Goal: Obtain resource: Download file/media

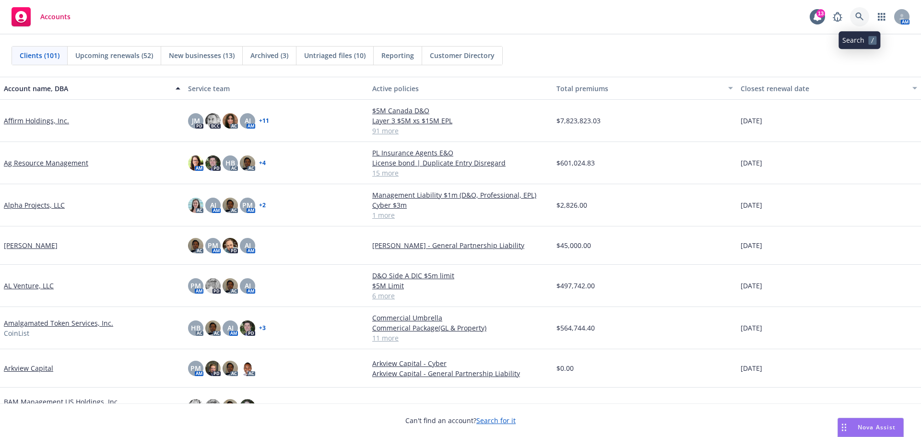
click at [856, 16] on icon at bounding box center [859, 16] width 8 height 8
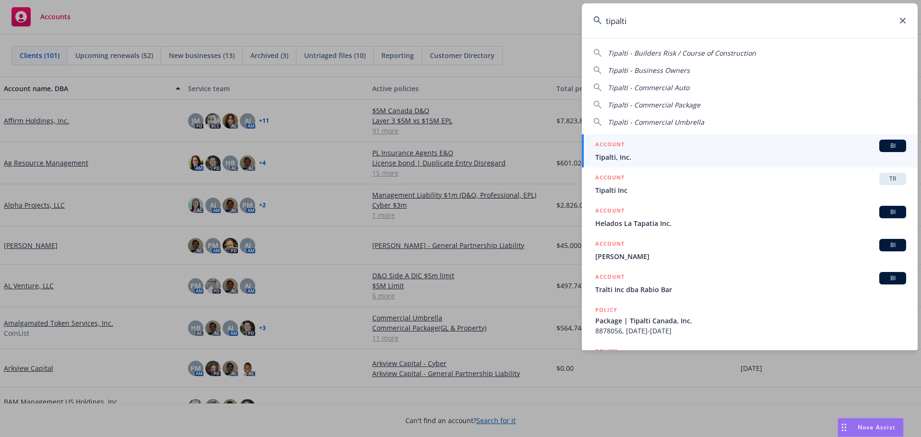
type input "tipalti"
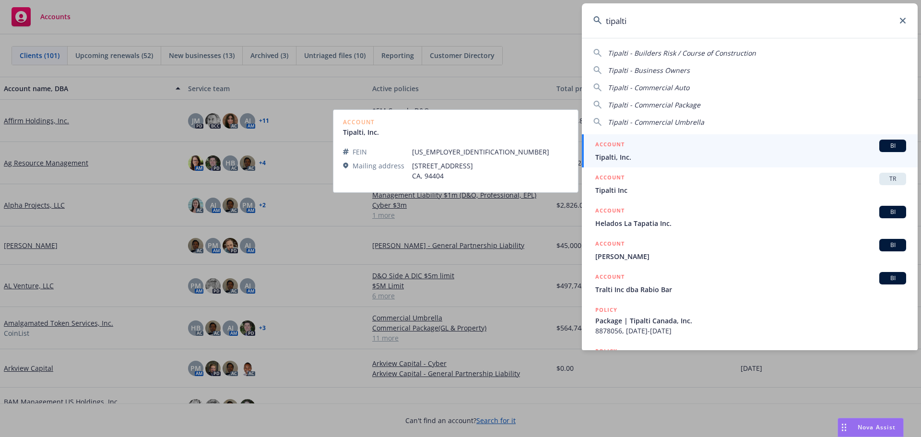
click at [636, 155] on span "Tipalti, Inc." at bounding box center [750, 157] width 311 height 10
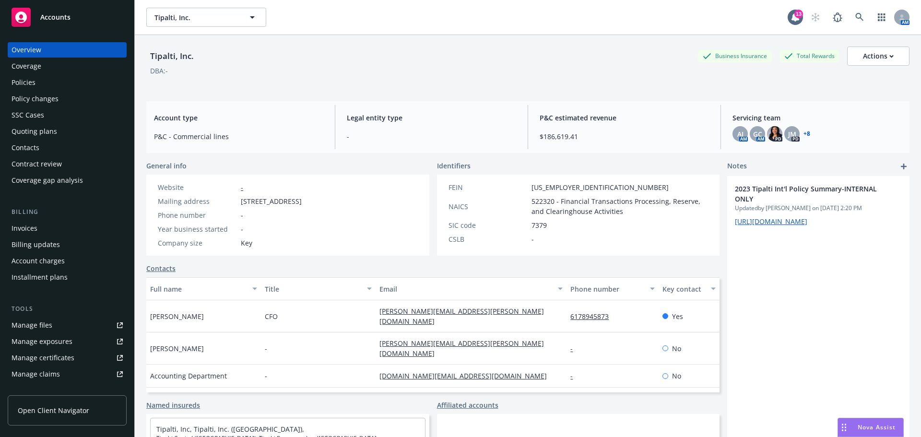
click at [24, 81] on div "Policies" at bounding box center [24, 82] width 24 height 15
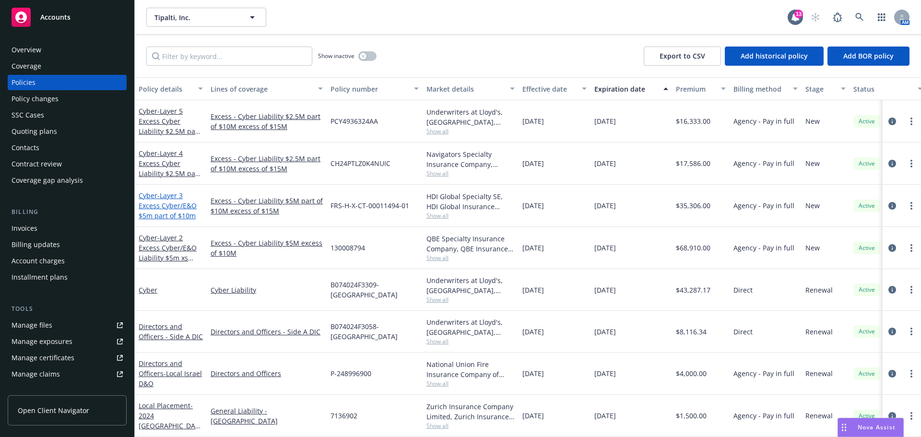
click at [180, 207] on span "- Layer 3 Excess Cyber/E&O $5m part of $10m" at bounding box center [168, 205] width 58 height 29
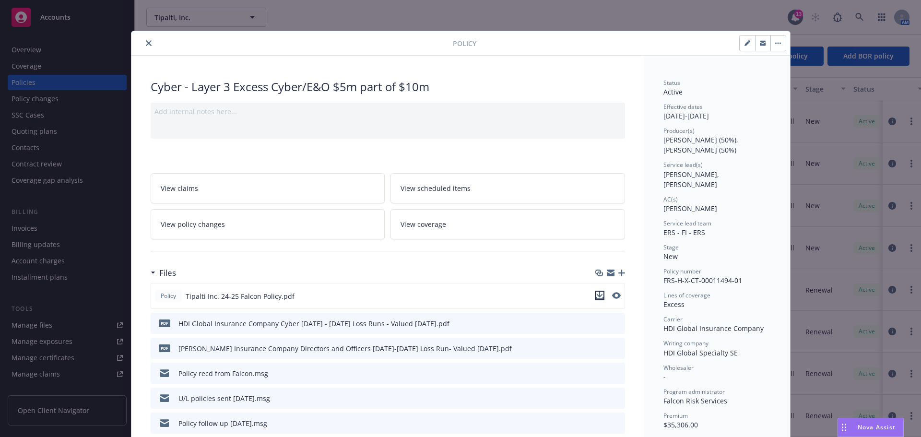
click at [596, 297] on icon "download file" at bounding box center [600, 296] width 8 height 8
click at [146, 44] on icon "close" at bounding box center [149, 43] width 6 height 6
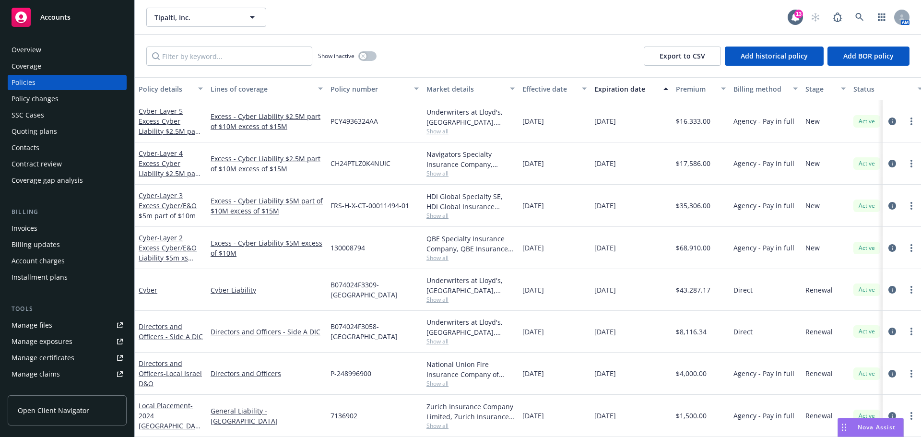
click at [26, 50] on div "Overview" at bounding box center [27, 49] width 30 height 15
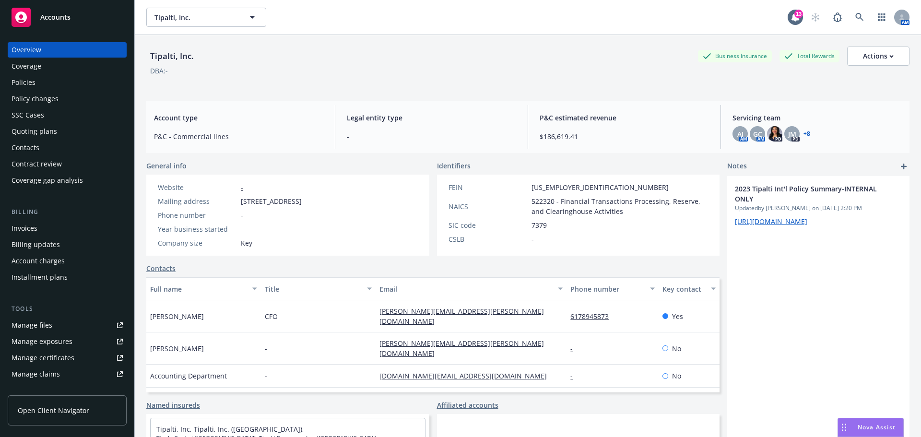
click at [26, 82] on div "Policies" at bounding box center [24, 82] width 24 height 15
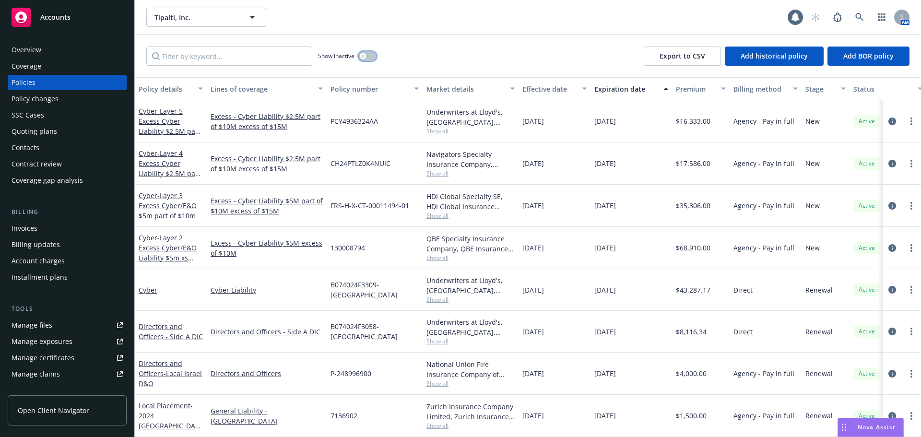
click at [368, 55] on button "button" at bounding box center [367, 56] width 18 height 10
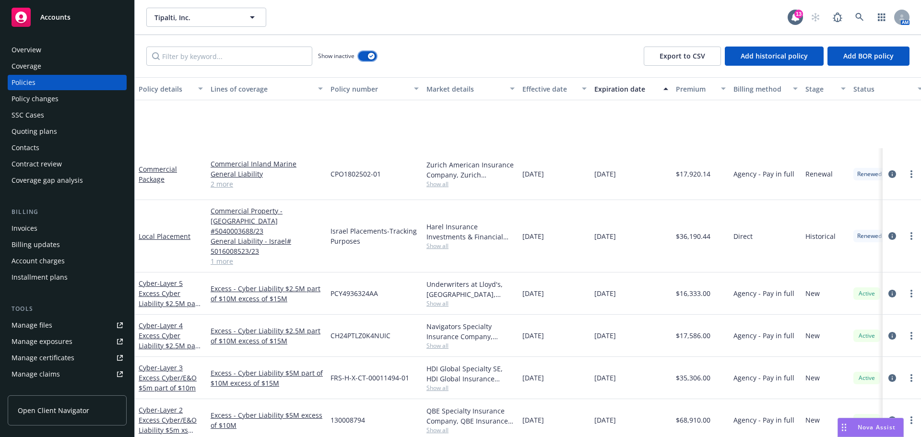
scroll to position [2399, 0]
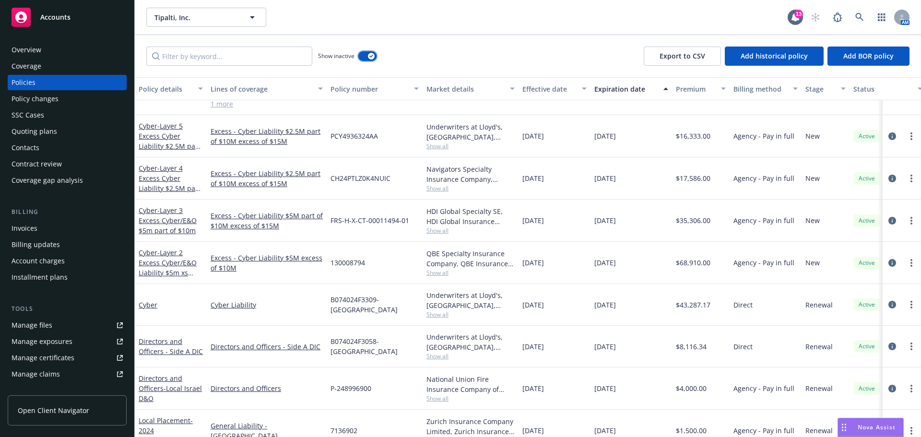
click at [364, 55] on button "button" at bounding box center [367, 56] width 18 height 10
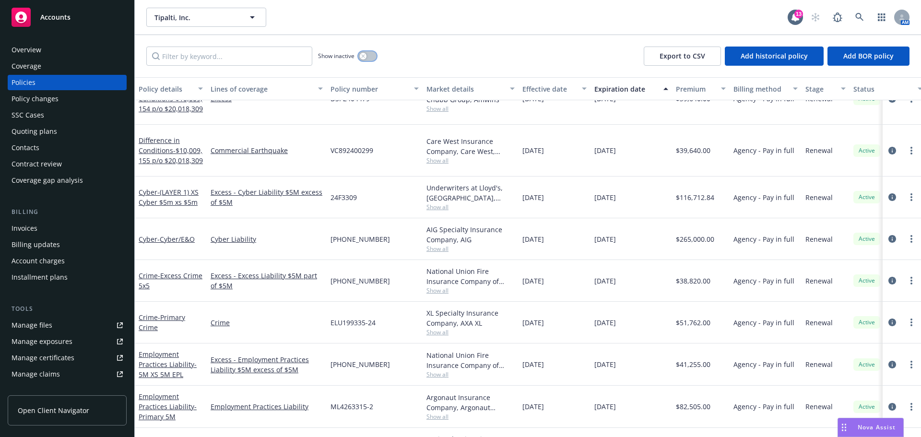
scroll to position [617, 0]
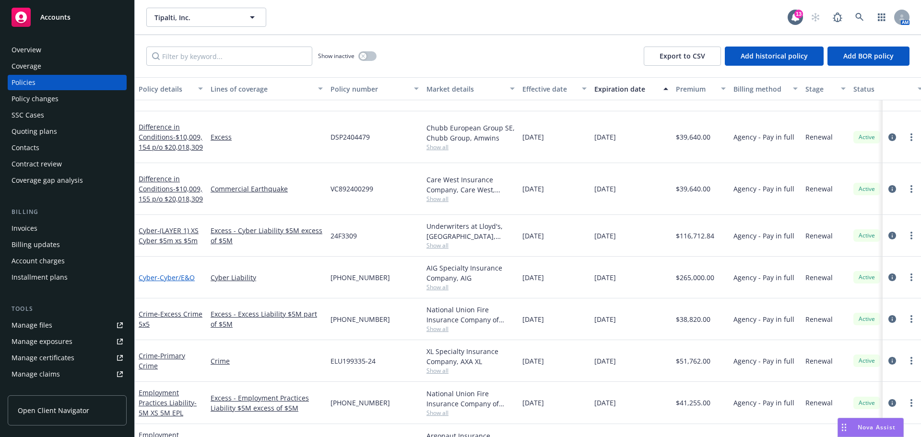
click at [183, 273] on span "- Cyber/E&O" at bounding box center [175, 277] width 37 height 9
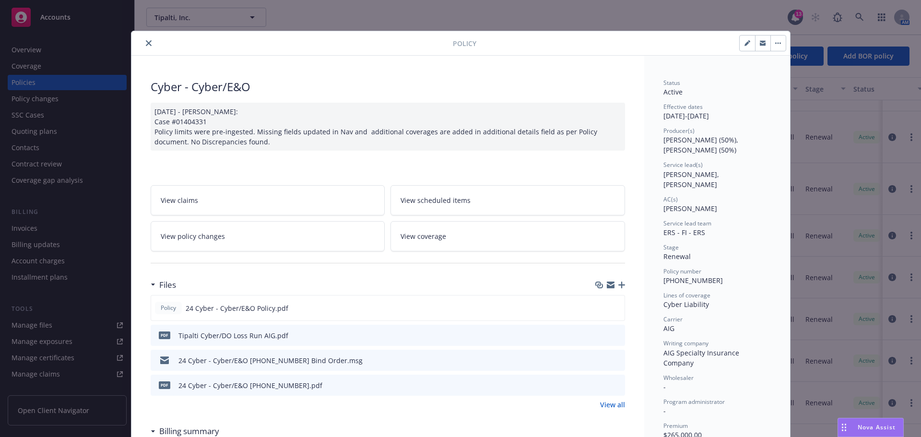
click at [146, 41] on icon "close" at bounding box center [149, 43] width 6 height 6
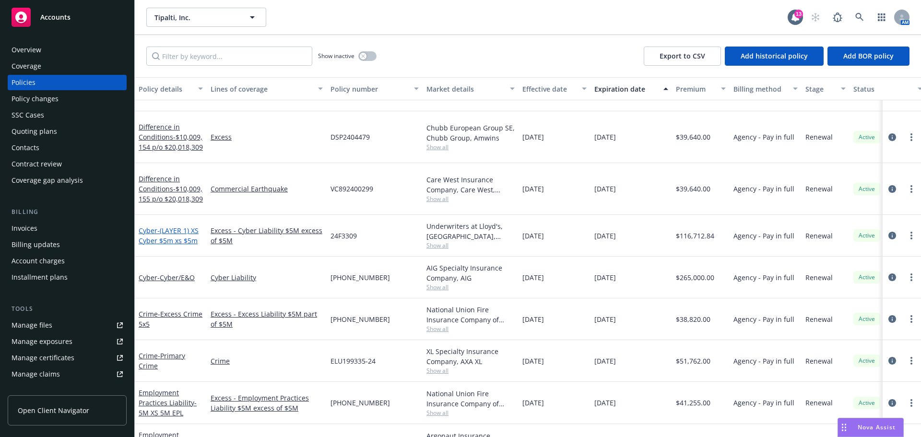
click at [180, 226] on span "- (LAYER 1) XS Cyber $5m xs $5m" at bounding box center [169, 235] width 60 height 19
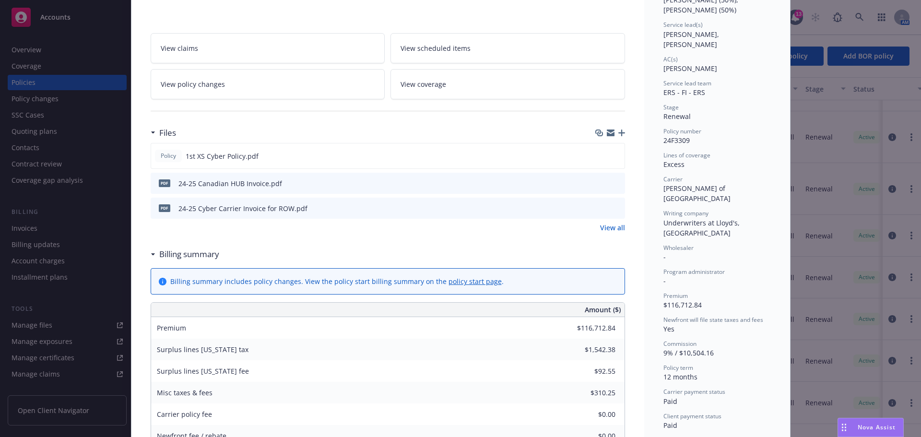
scroll to position [144, 0]
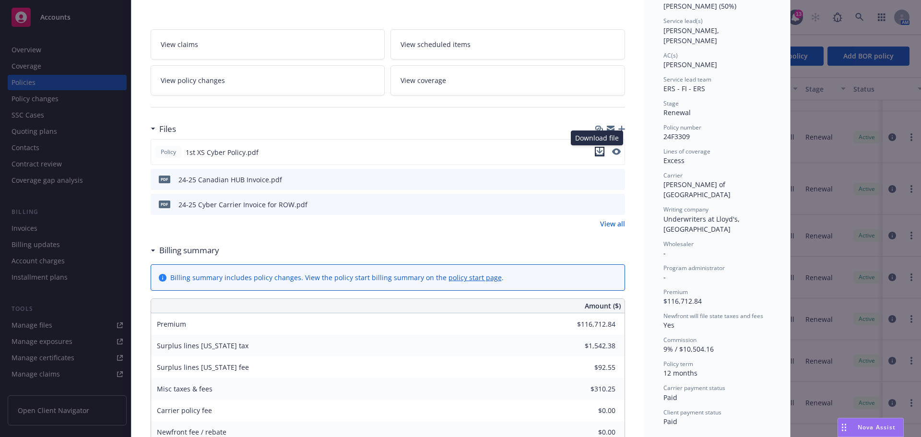
click at [596, 154] on icon "download file" at bounding box center [600, 152] width 8 height 8
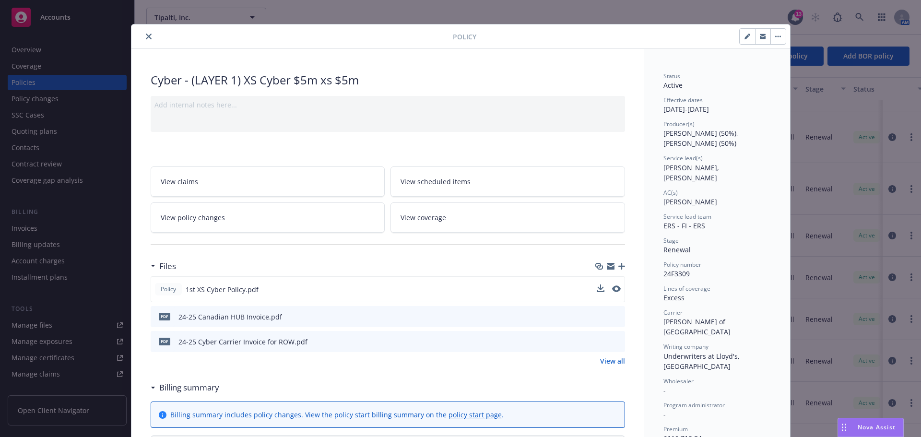
scroll to position [0, 0]
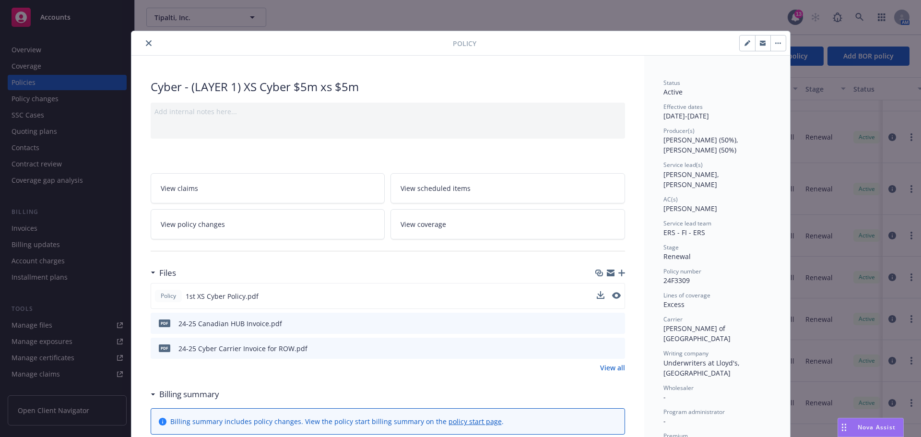
click at [146, 41] on icon "close" at bounding box center [149, 43] width 6 height 6
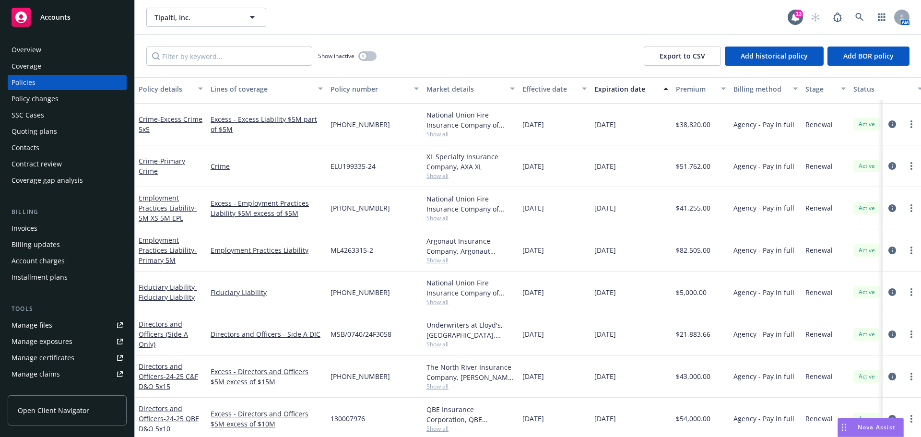
scroll to position [864, 0]
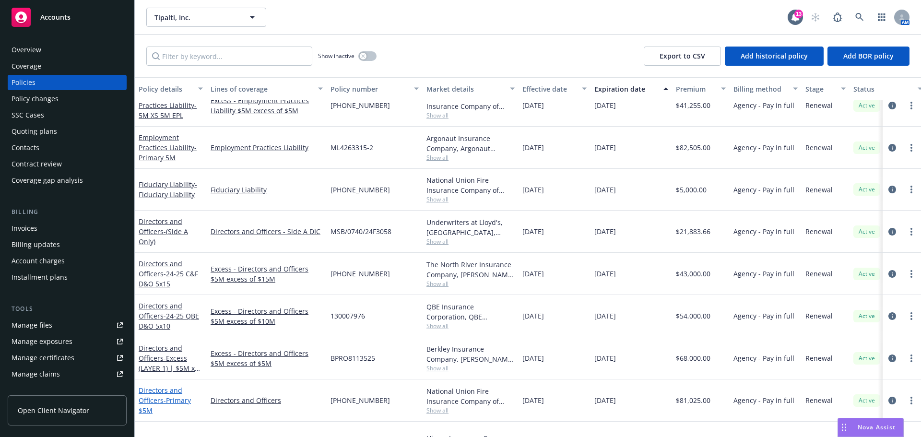
click at [158, 400] on link "Directors and Officers - Primary $5M" at bounding box center [165, 400] width 52 height 29
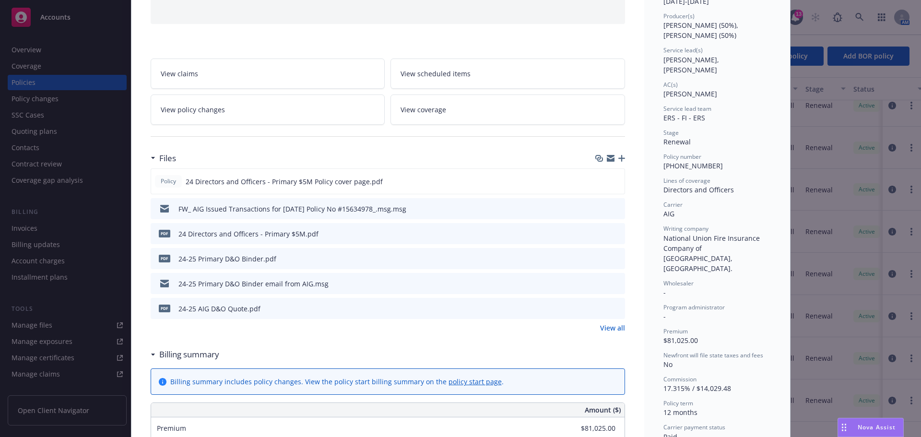
scroll to position [144, 0]
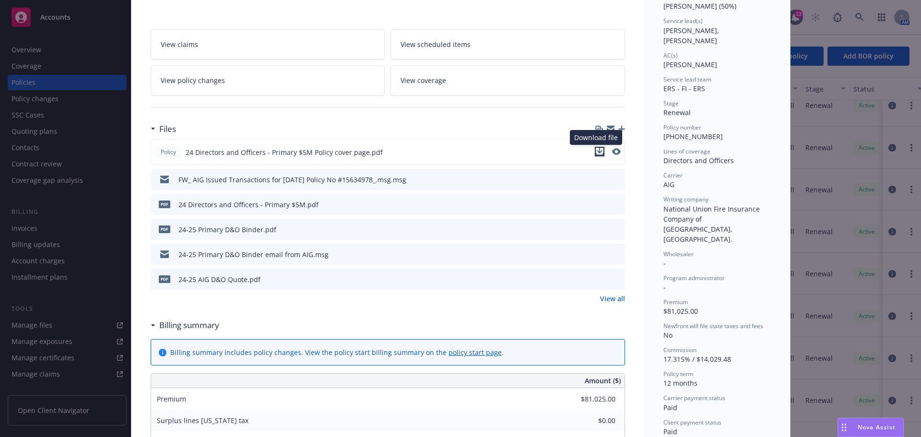
click at [596, 153] on icon "download file" at bounding box center [600, 152] width 8 height 8
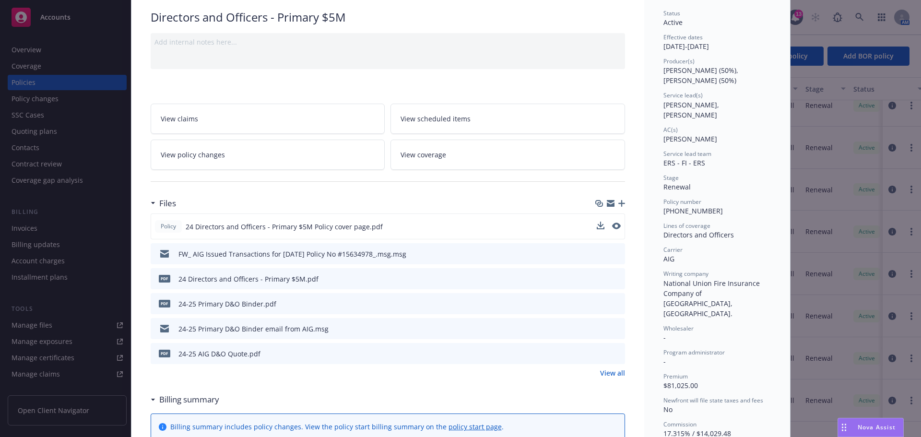
scroll to position [0, 0]
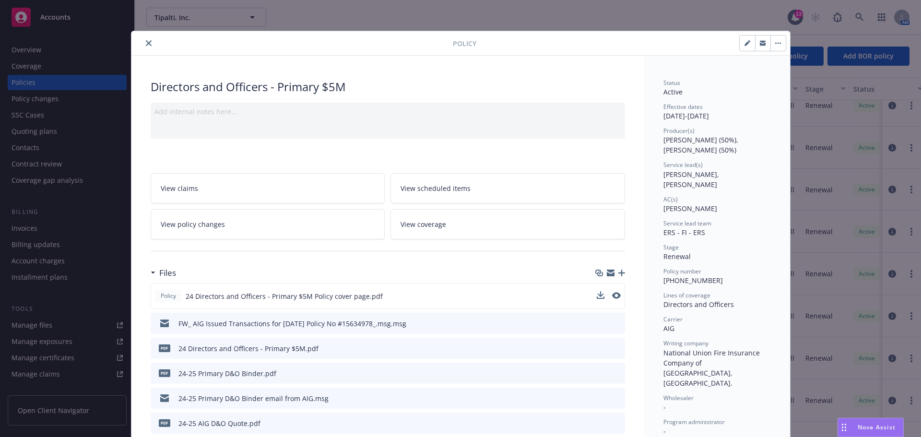
click at [146, 41] on icon "close" at bounding box center [149, 43] width 6 height 6
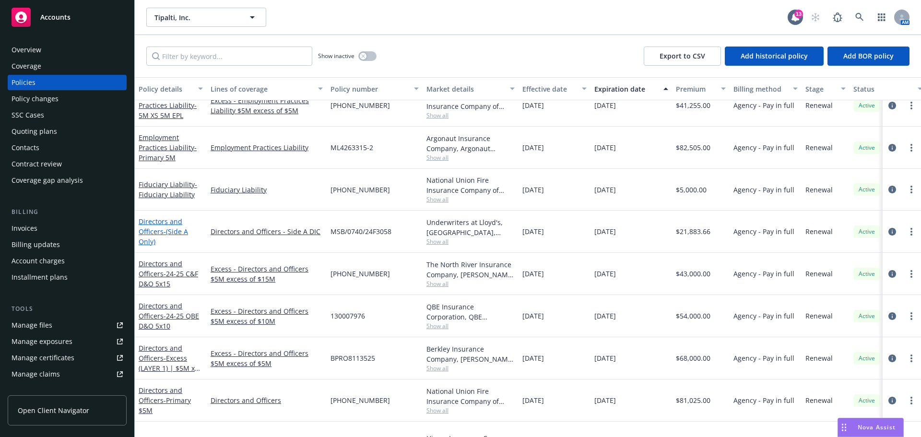
click at [168, 227] on span "- (Side A Only)" at bounding box center [163, 236] width 49 height 19
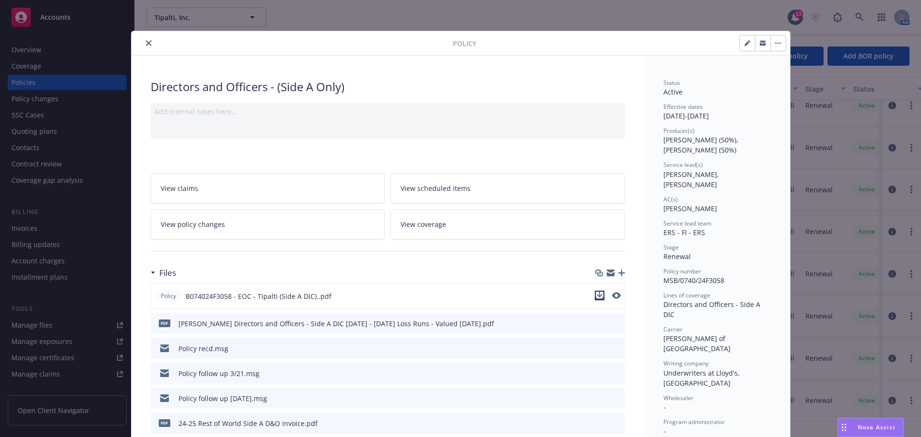
click at [596, 296] on icon "download file" at bounding box center [599, 295] width 6 height 6
click at [143, 43] on button "close" at bounding box center [149, 43] width 12 height 12
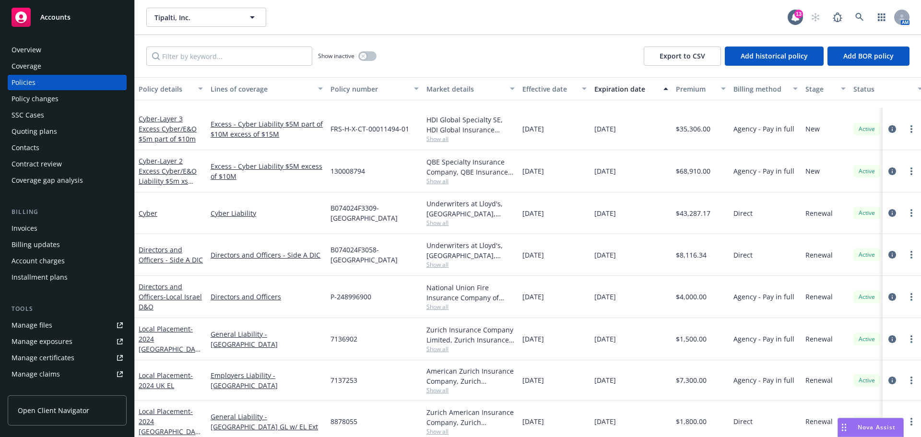
scroll to position [144, 0]
